Goal: Information Seeking & Learning: Learn about a topic

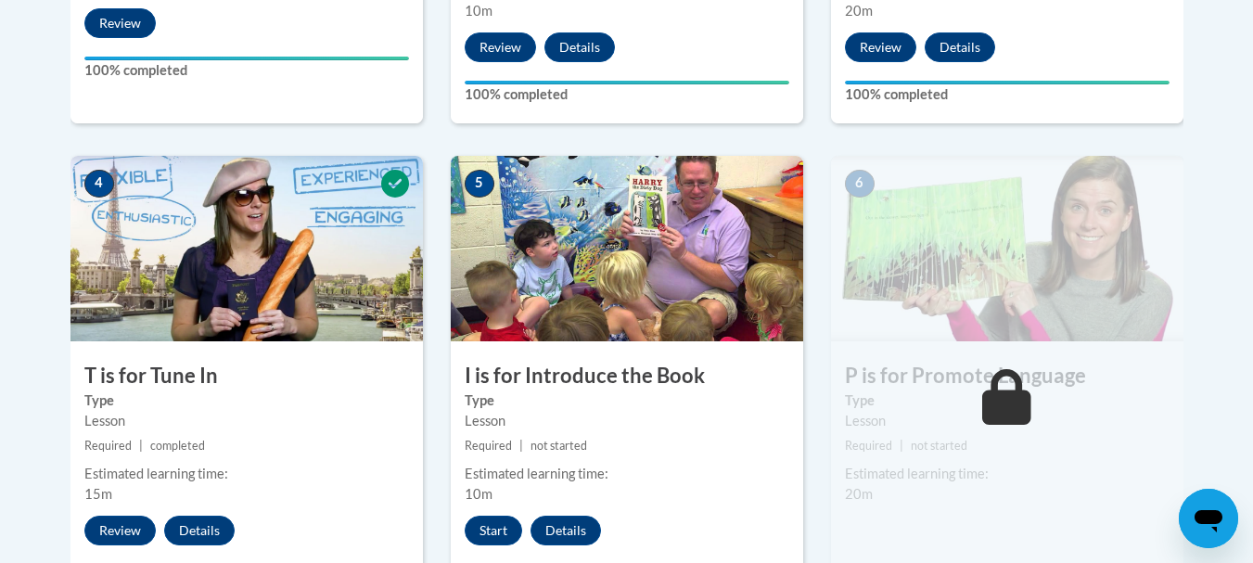
scroll to position [957, 0]
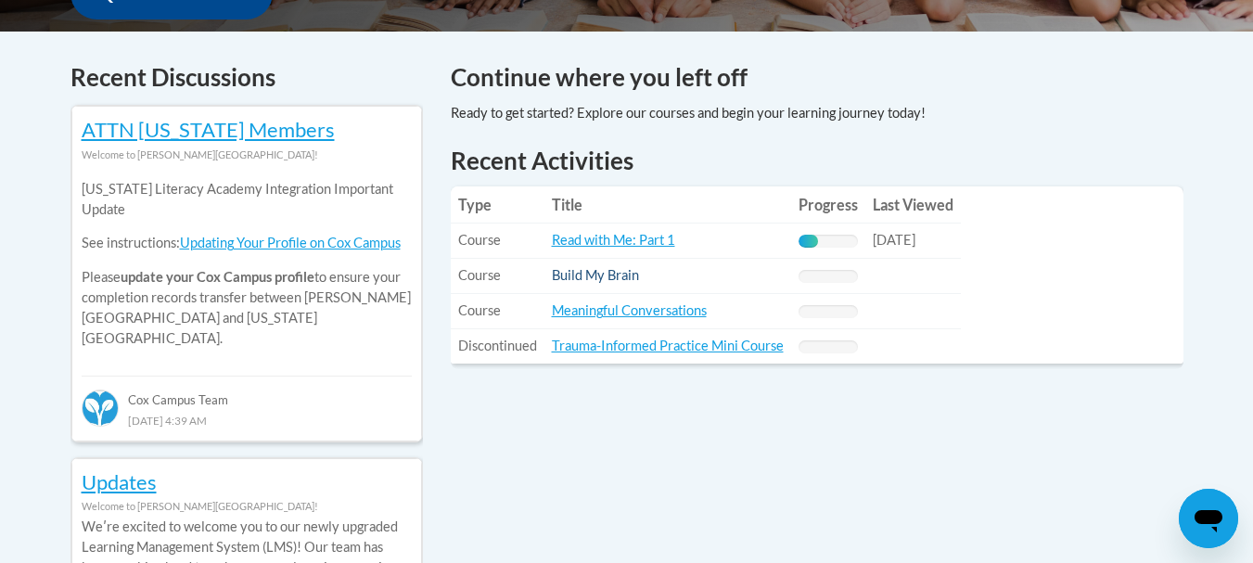
scroll to position [753, 0]
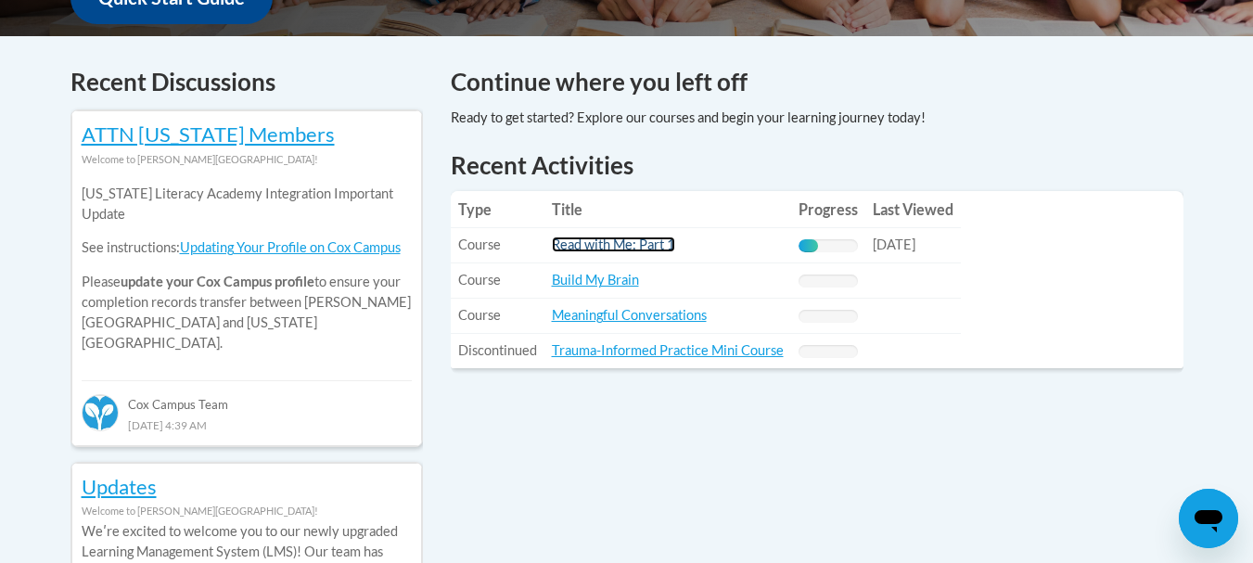
click at [592, 249] on link "Read with Me: Part 1" at bounding box center [613, 244] width 123 height 16
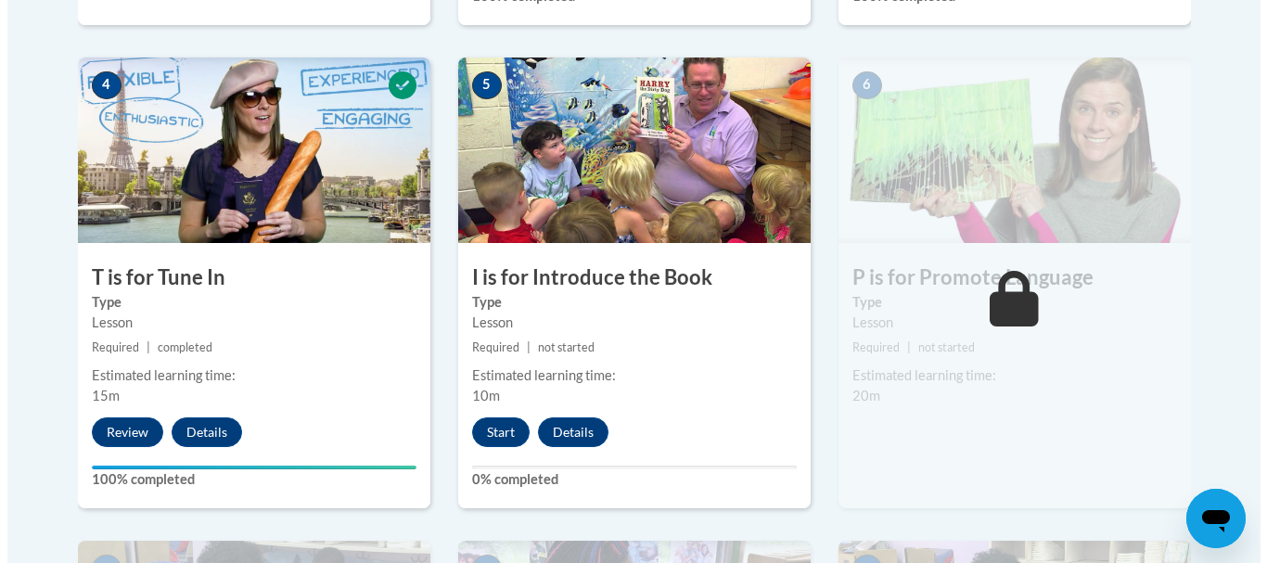
scroll to position [1053, 0]
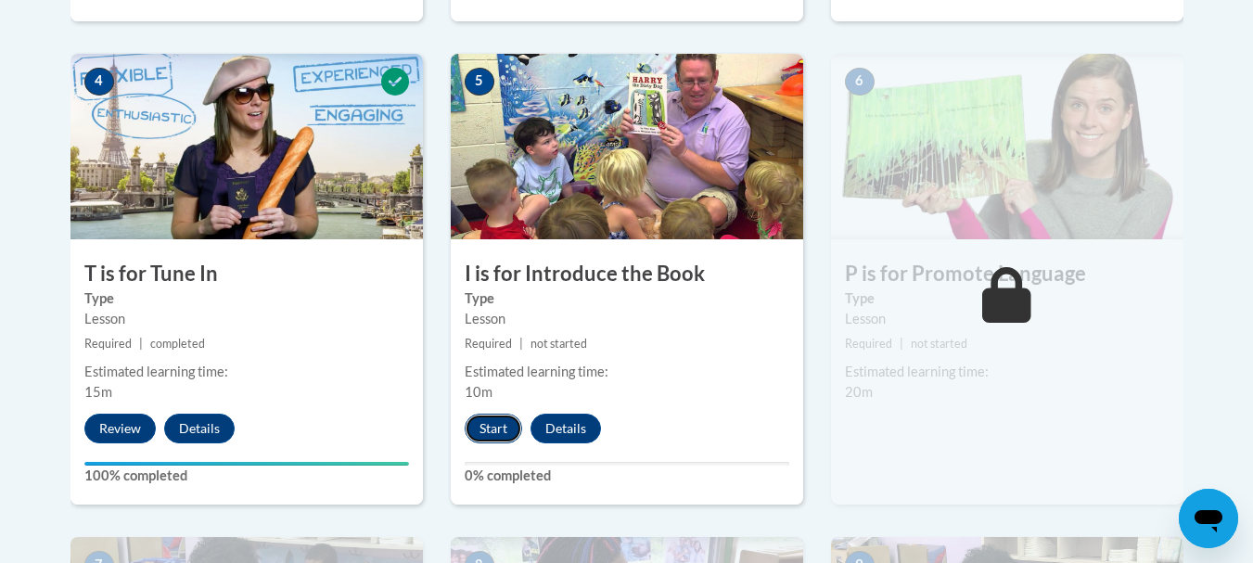
click at [491, 427] on button "Start" at bounding box center [493, 429] width 57 height 30
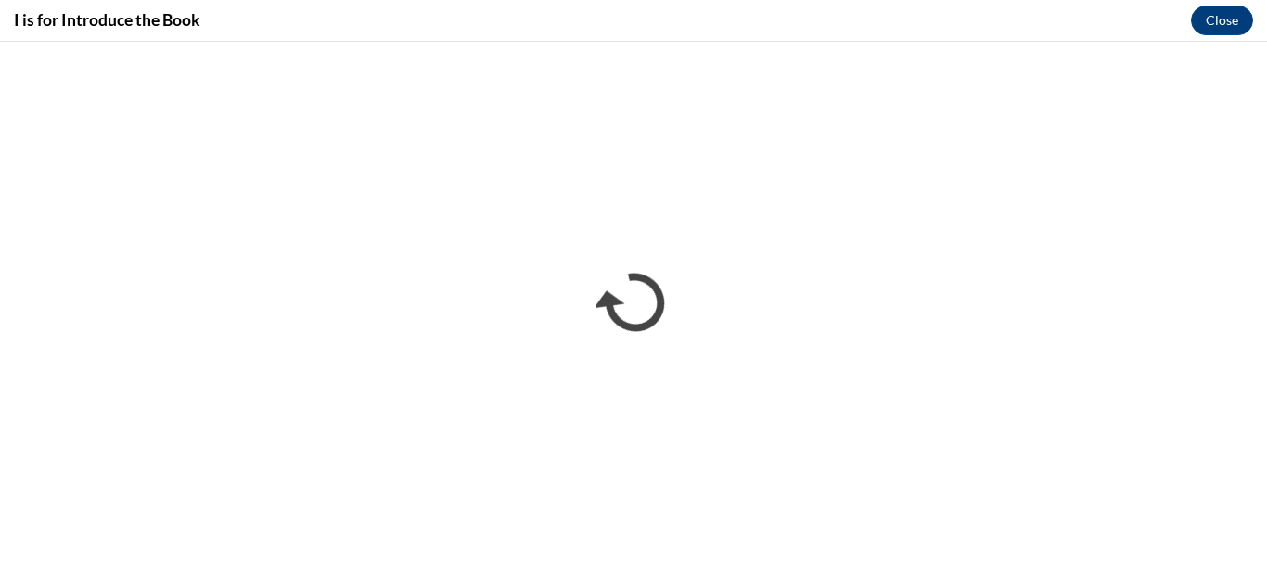
scroll to position [0, 0]
